Goal: Find specific page/section: Find specific page/section

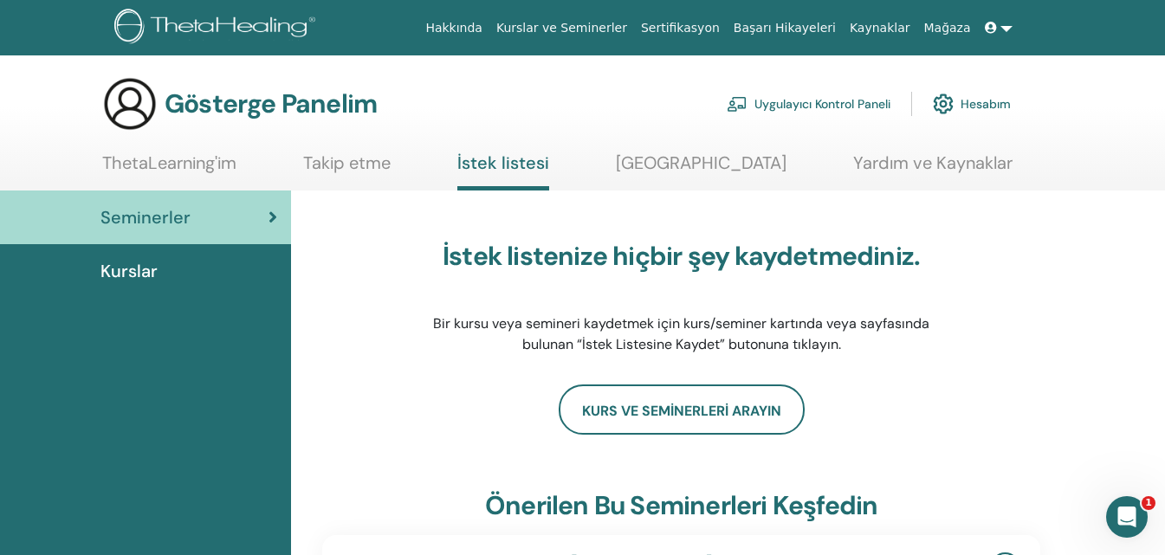
click at [634, 18] on link "Kurslar ve Seminerler" at bounding box center [561, 28] width 145 height 32
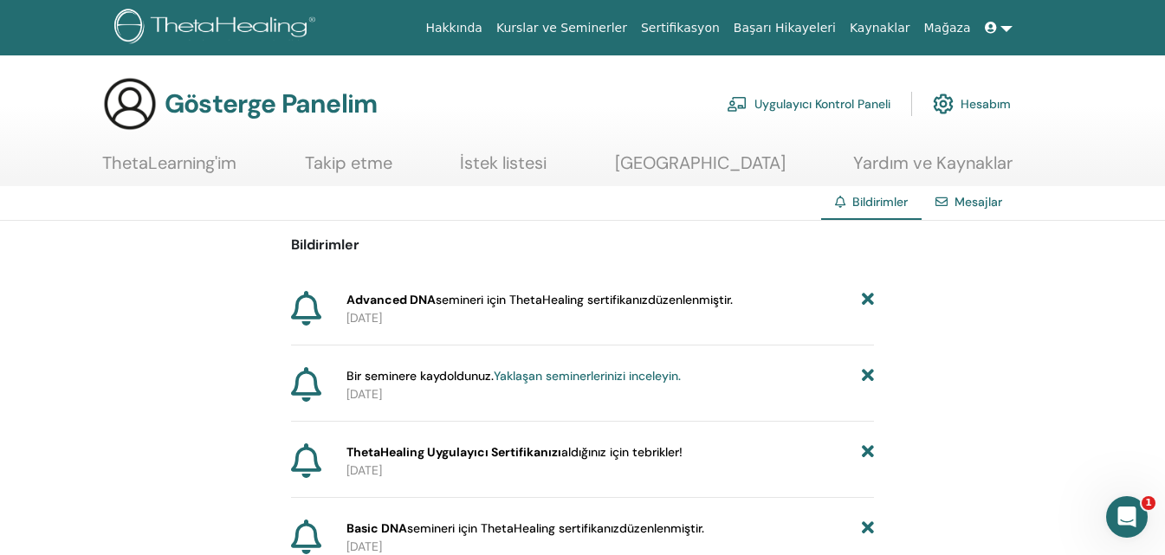
click at [1003, 26] on link at bounding box center [999, 28] width 42 height 32
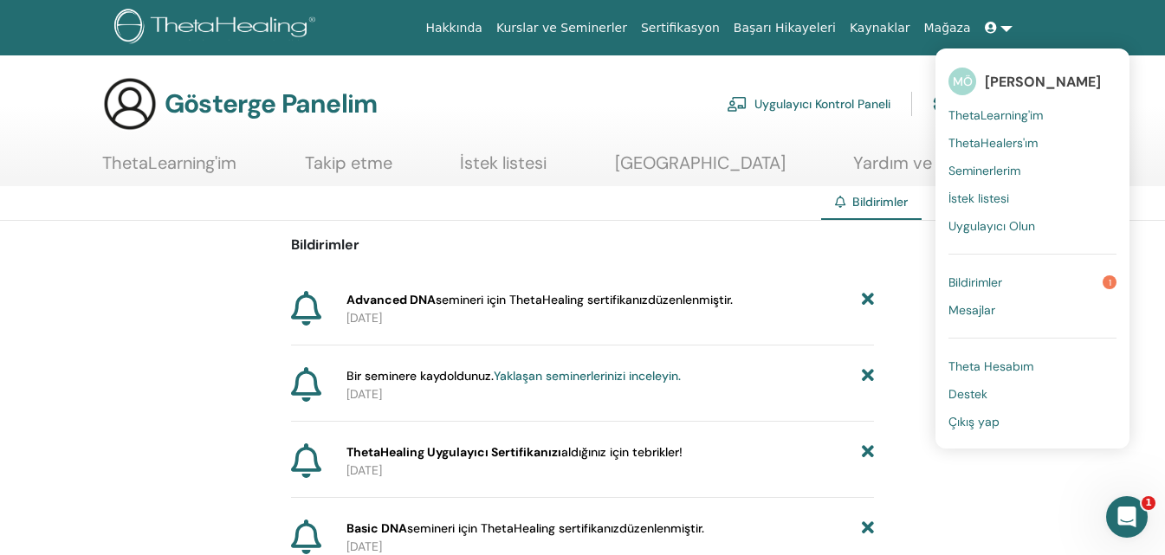
click at [992, 171] on font "Seminerlerim" at bounding box center [984, 171] width 72 height 16
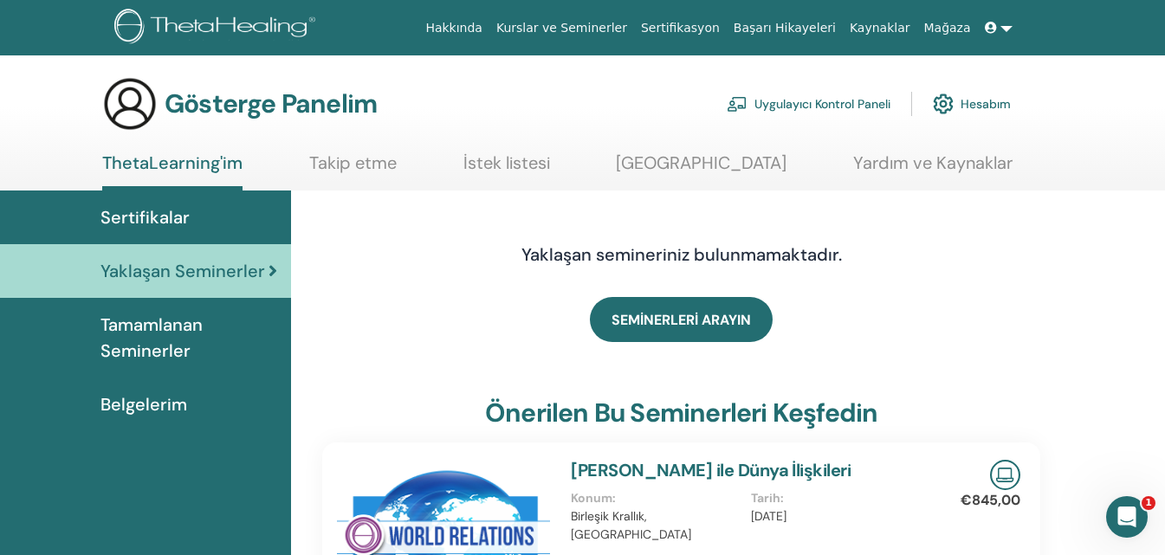
click at [142, 409] on font "Belgelerim" at bounding box center [143, 404] width 87 height 23
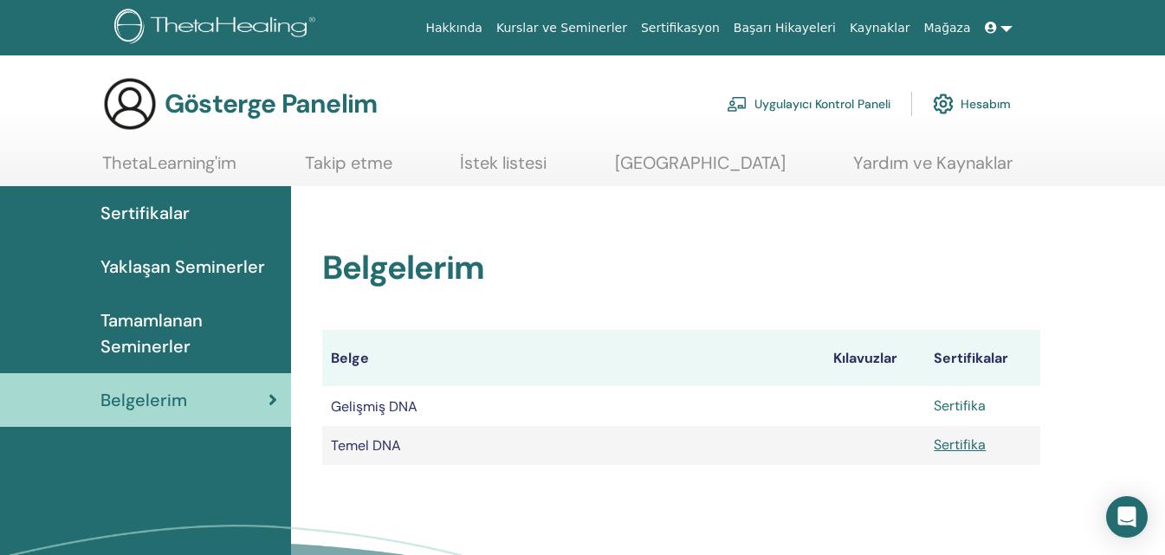
click at [971, 404] on font "Sertifika" at bounding box center [960, 406] width 52 height 18
